Goal: Use online tool/utility: Use online tool/utility

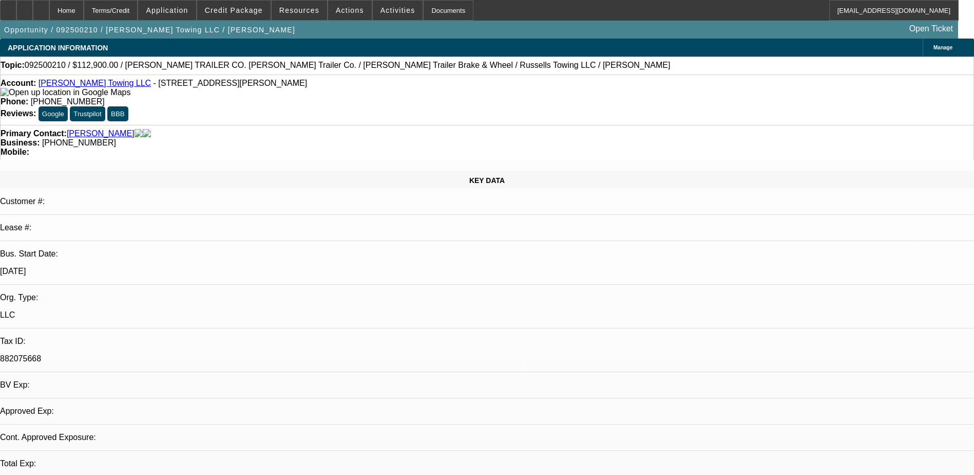
select select "0"
select select "1"
select select "3"
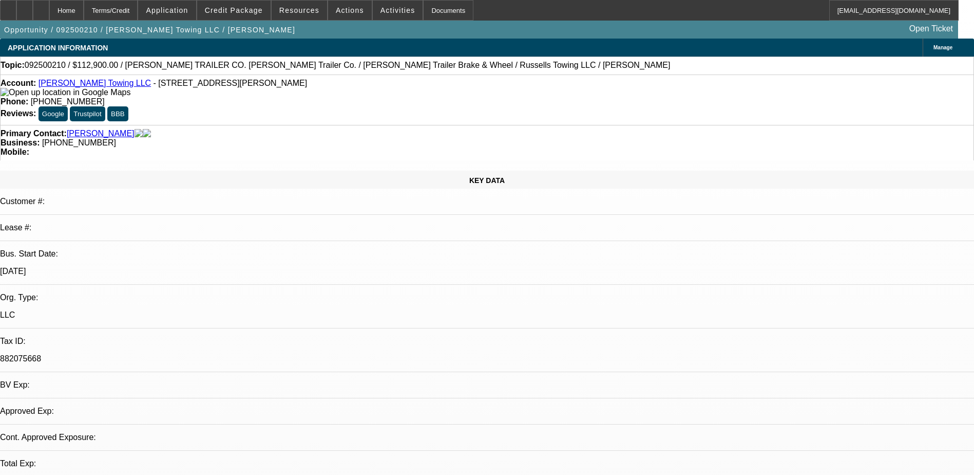
select select "6"
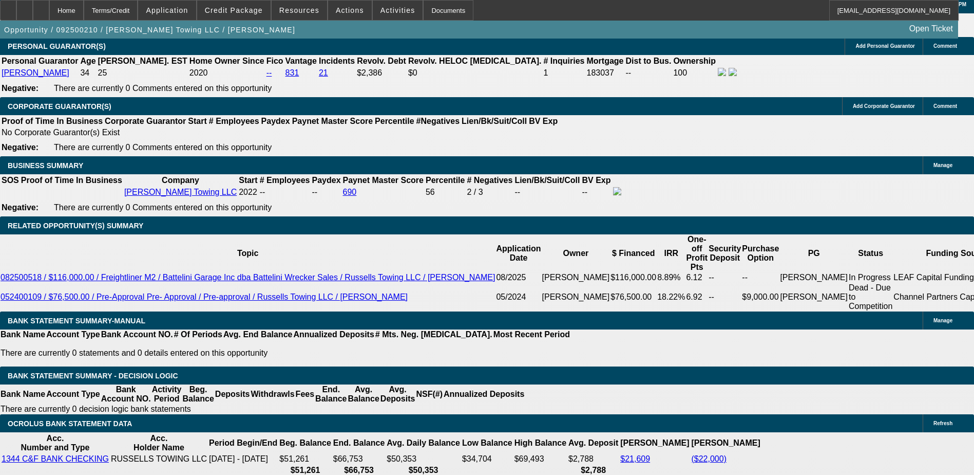
scroll to position [1586, 0]
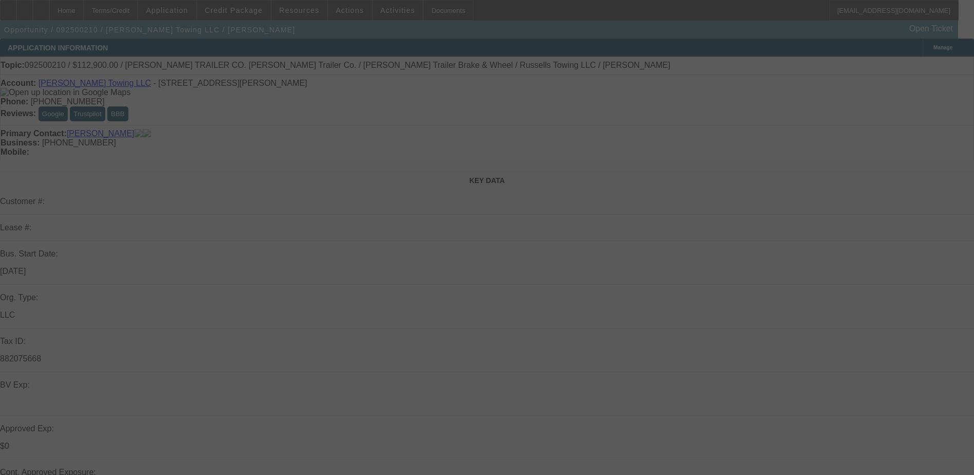
select select "0"
select select "3"
select select "0"
select select "6"
